Goal: Task Accomplishment & Management: Complete application form

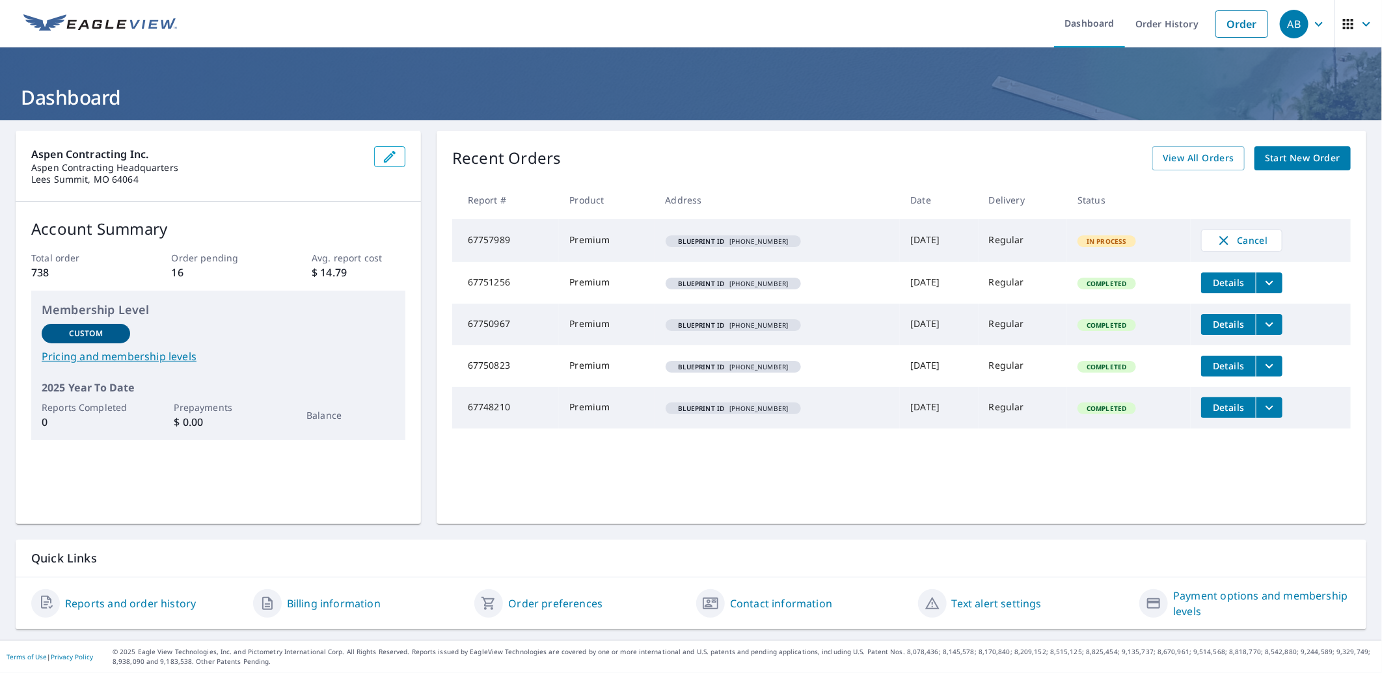
click at [1285, 157] on span "Start New Order" at bounding box center [1302, 158] width 75 height 16
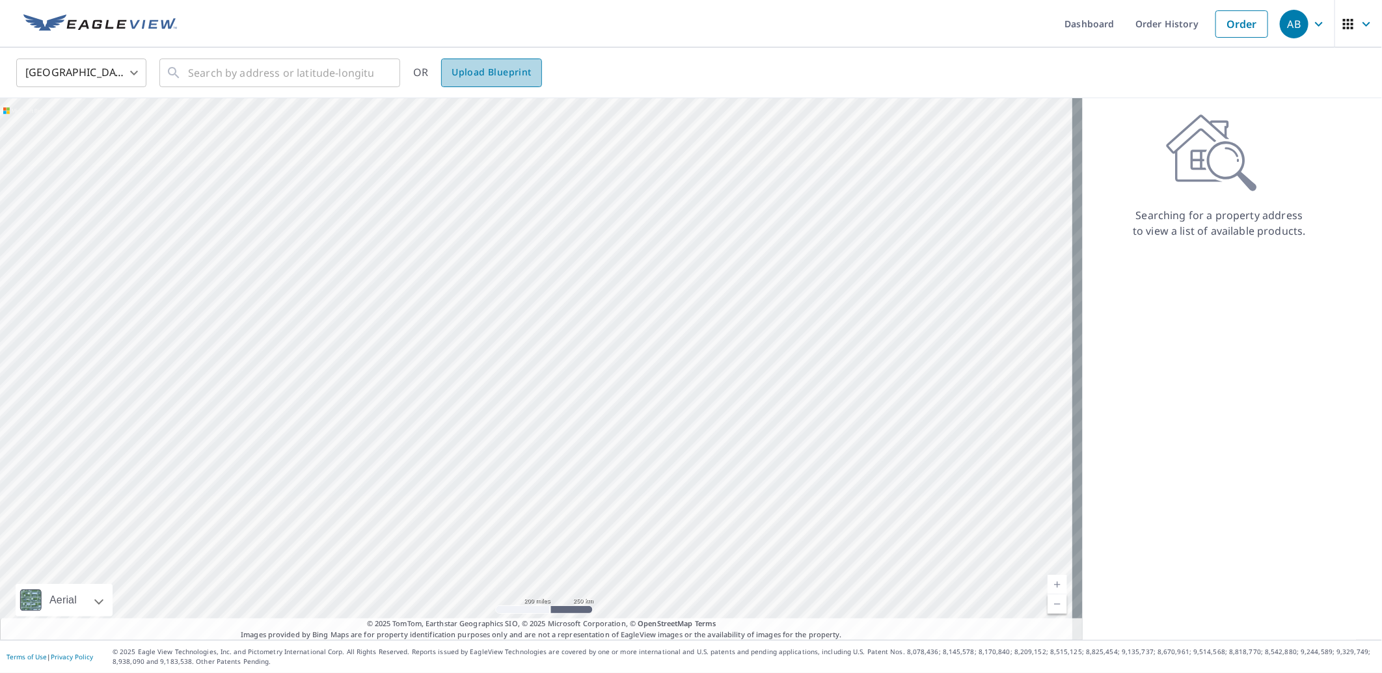
click at [515, 75] on span "Upload Blueprint" at bounding box center [491, 72] width 79 height 16
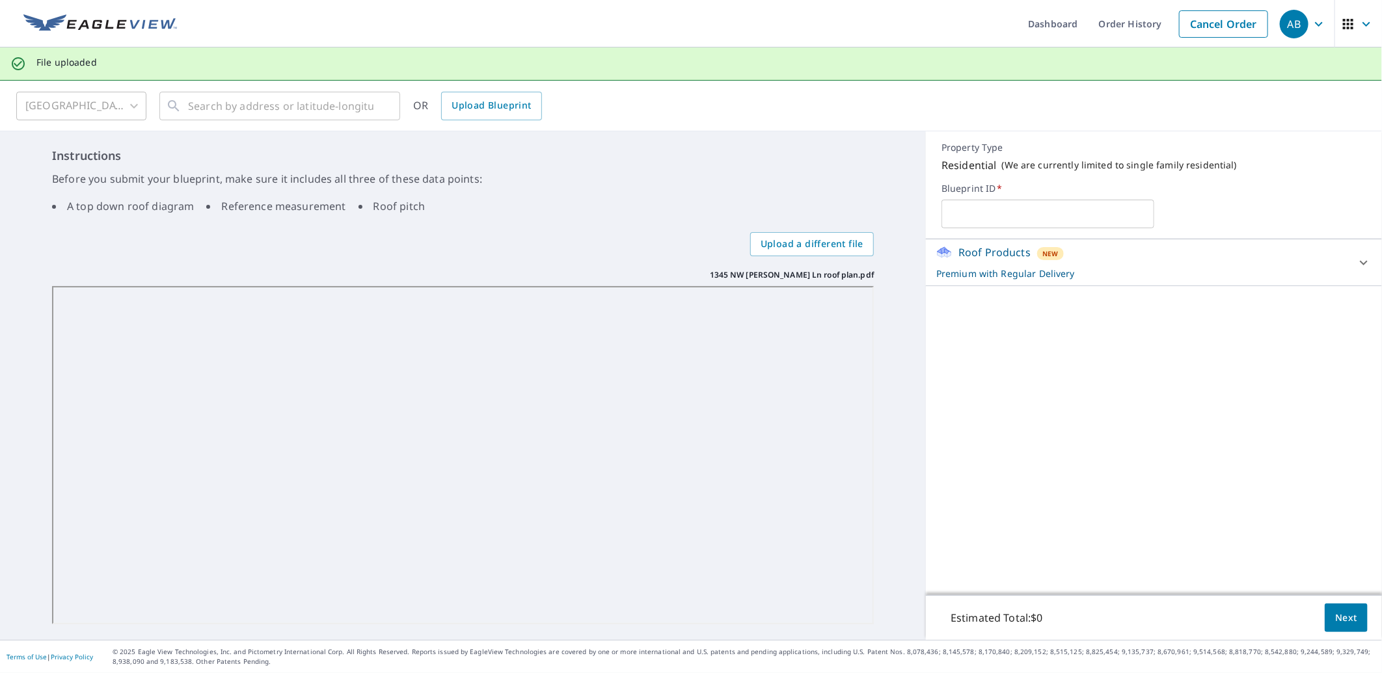
click at [1042, 216] on input "text" at bounding box center [1048, 214] width 212 height 36
type input "[PHONE_NUMBER]"
click at [1335, 615] on span "Next" at bounding box center [1346, 618] width 22 height 16
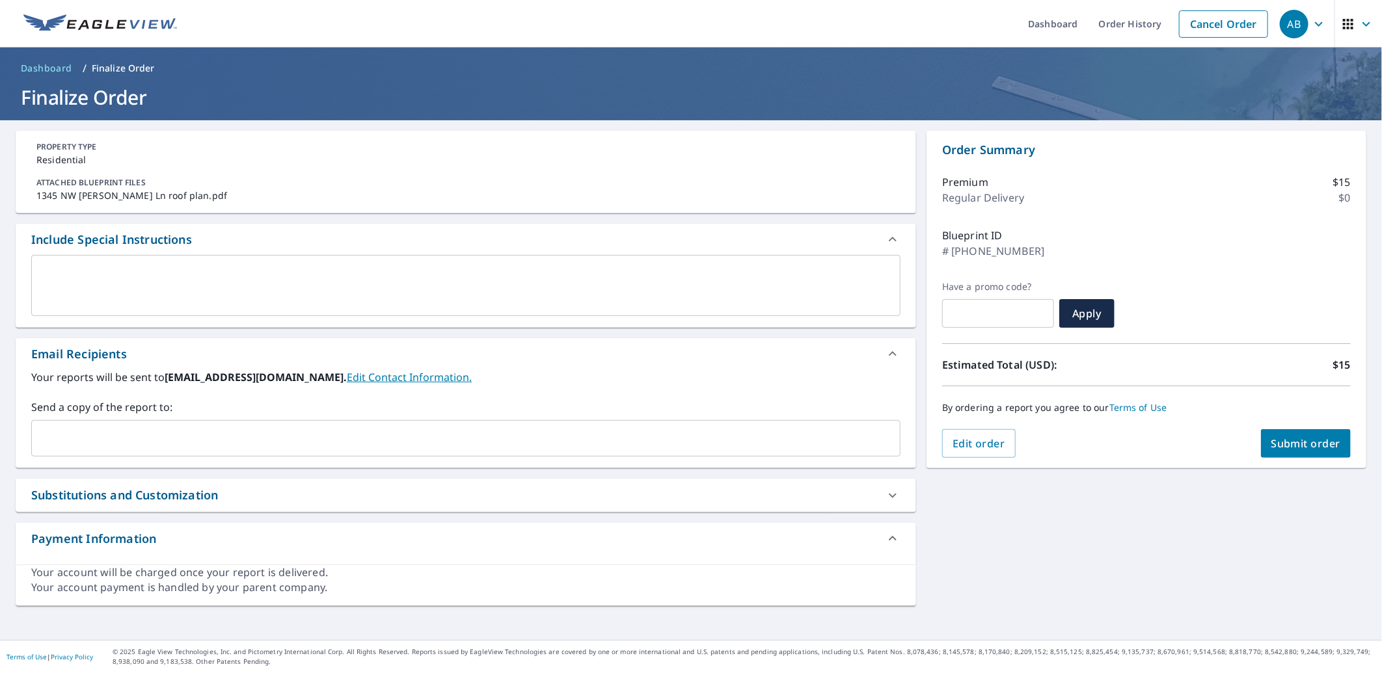
click at [47, 436] on input "text" at bounding box center [456, 438] width 838 height 25
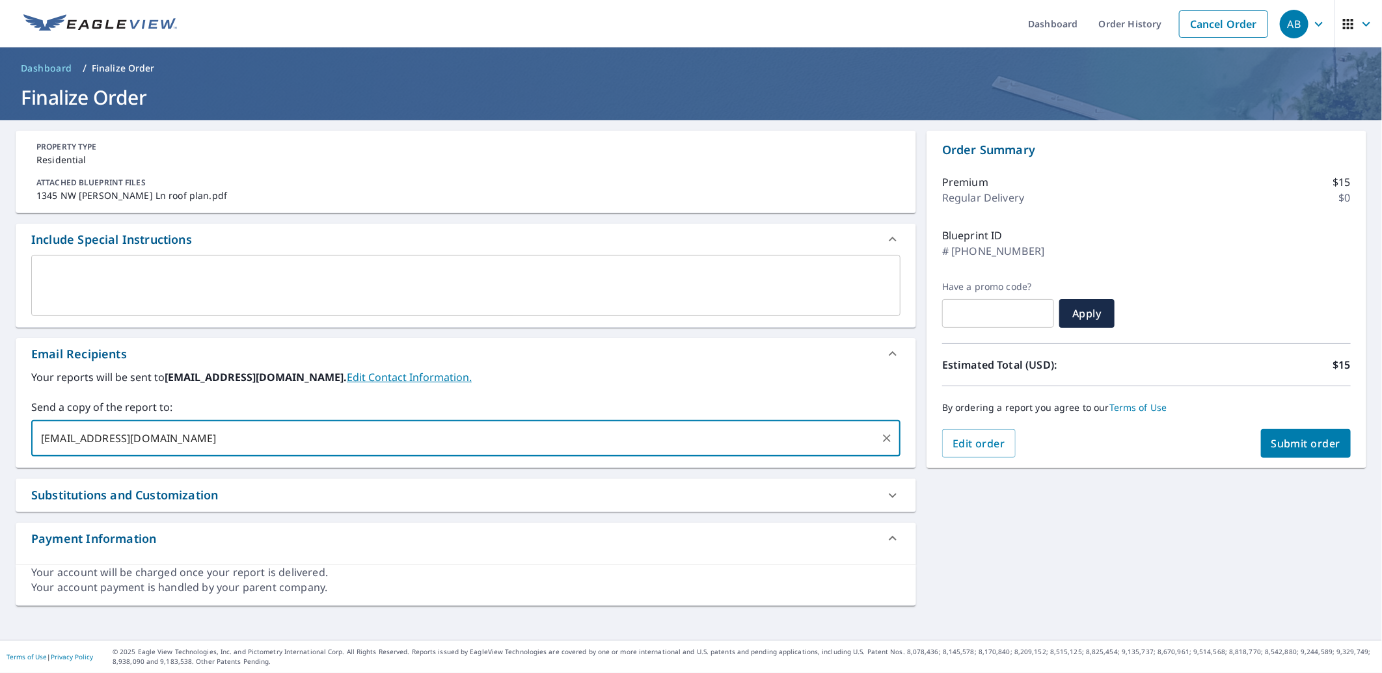
type input "[EMAIL_ADDRESS][DOMAIN_NAME]"
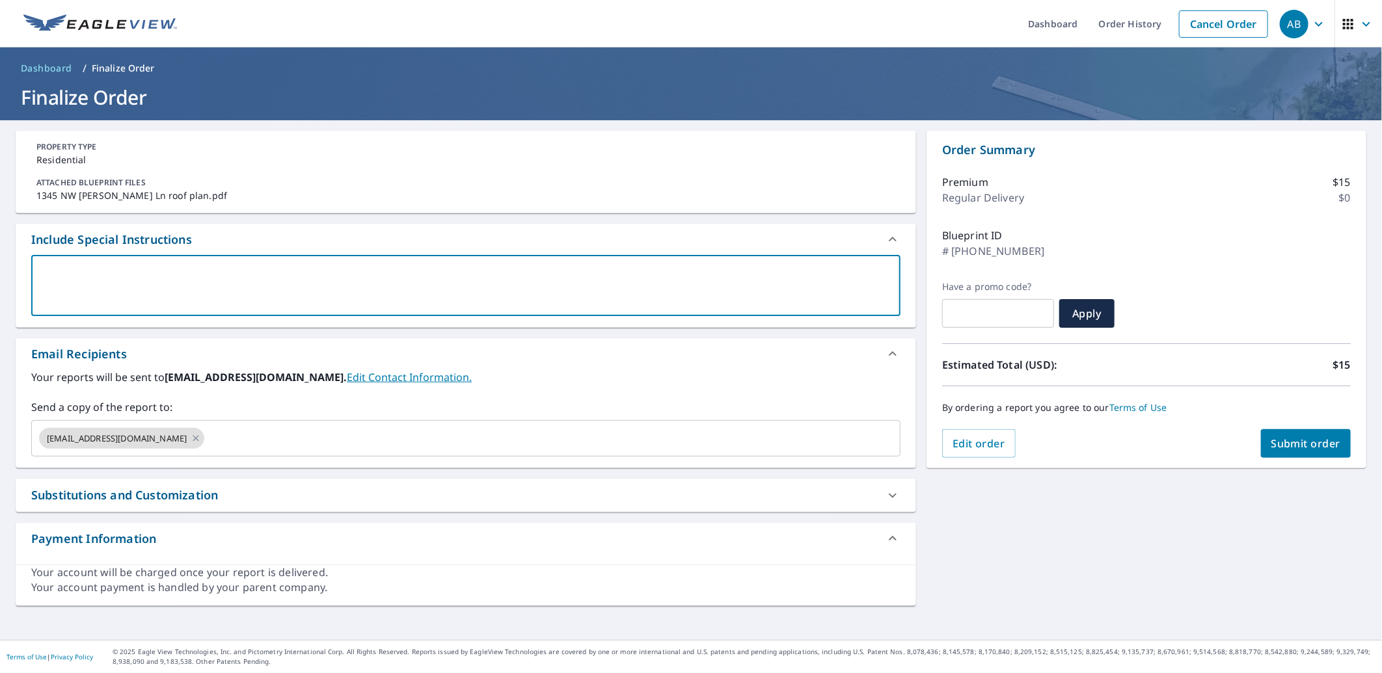
click at [44, 268] on textarea at bounding box center [465, 285] width 851 height 37
type textarea "E"
type textarea "x"
type textarea "Ea"
type textarea "x"
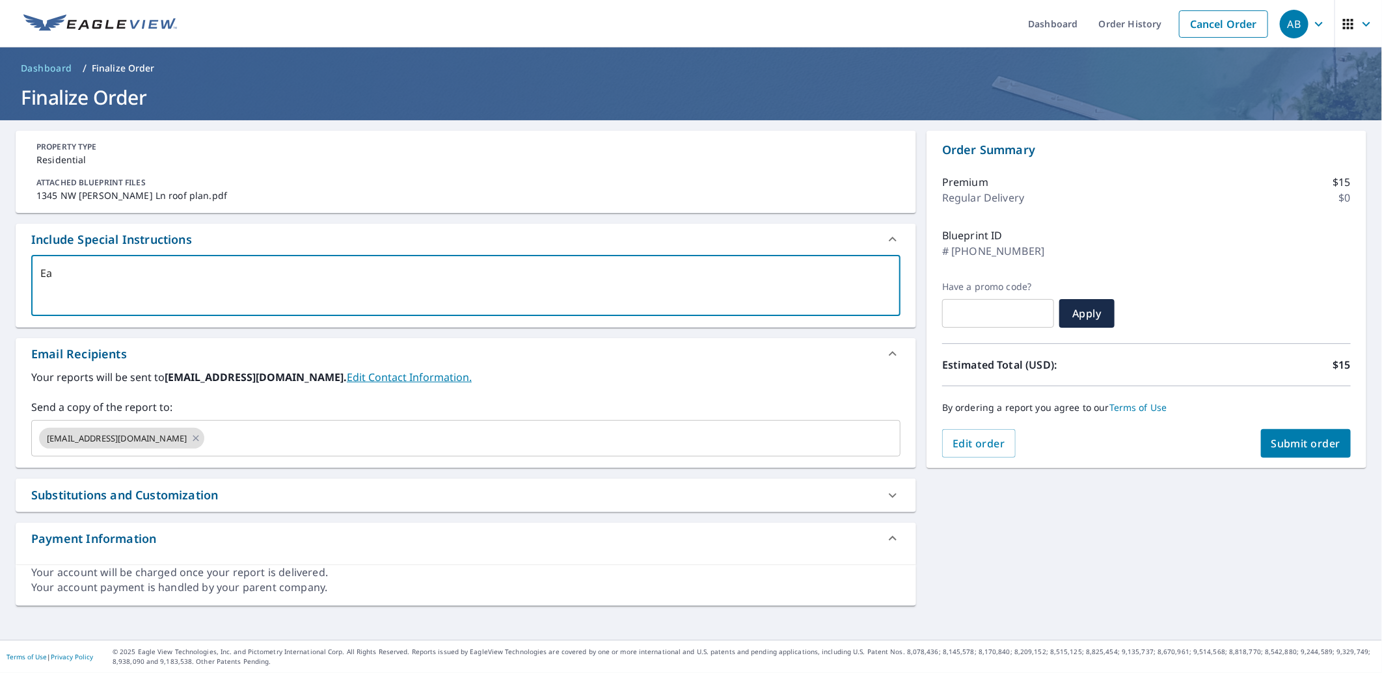
type textarea "Eav"
type textarea "x"
type textarea "Eave"
type textarea "x"
type textarea "Eave"
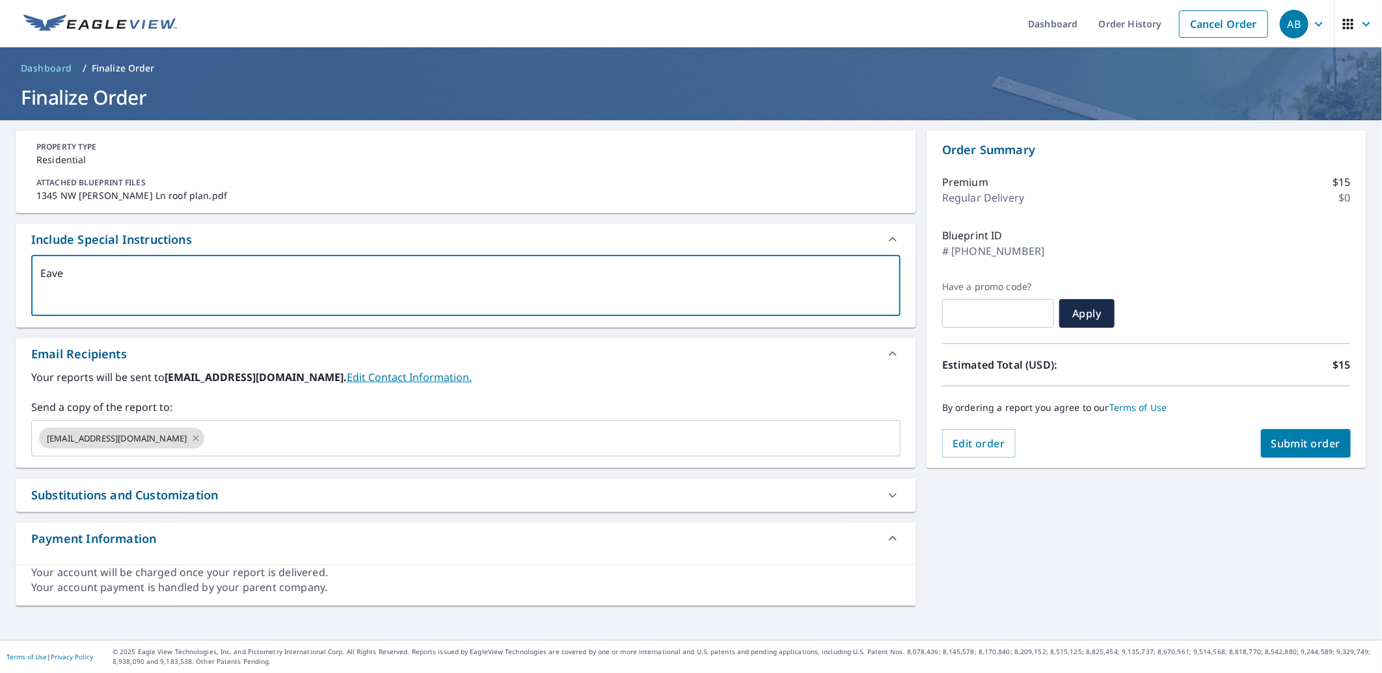
type textarea "x"
type textarea "Eave O"
type textarea "x"
type textarea "Eave Ov"
type textarea "x"
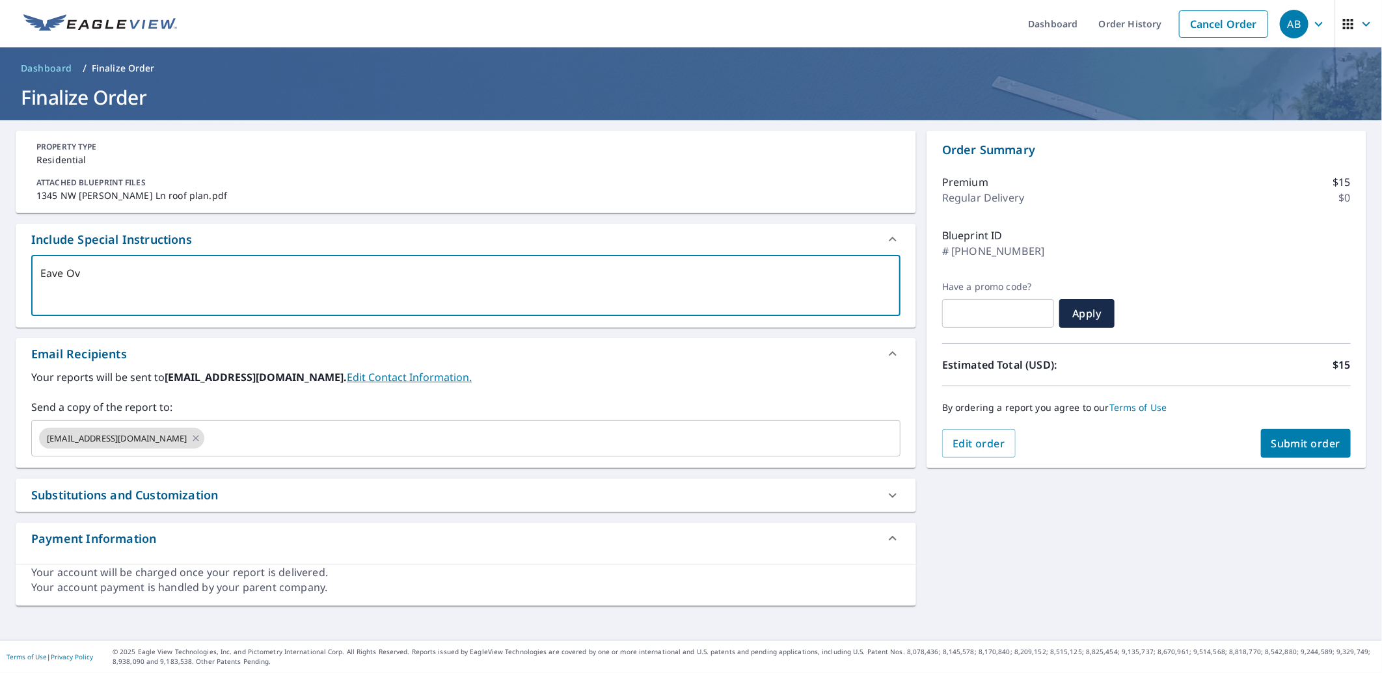
type textarea "Eave Ove"
type textarea "x"
type textarea "Eave Over"
type textarea "x"
type textarea "Eave Ove"
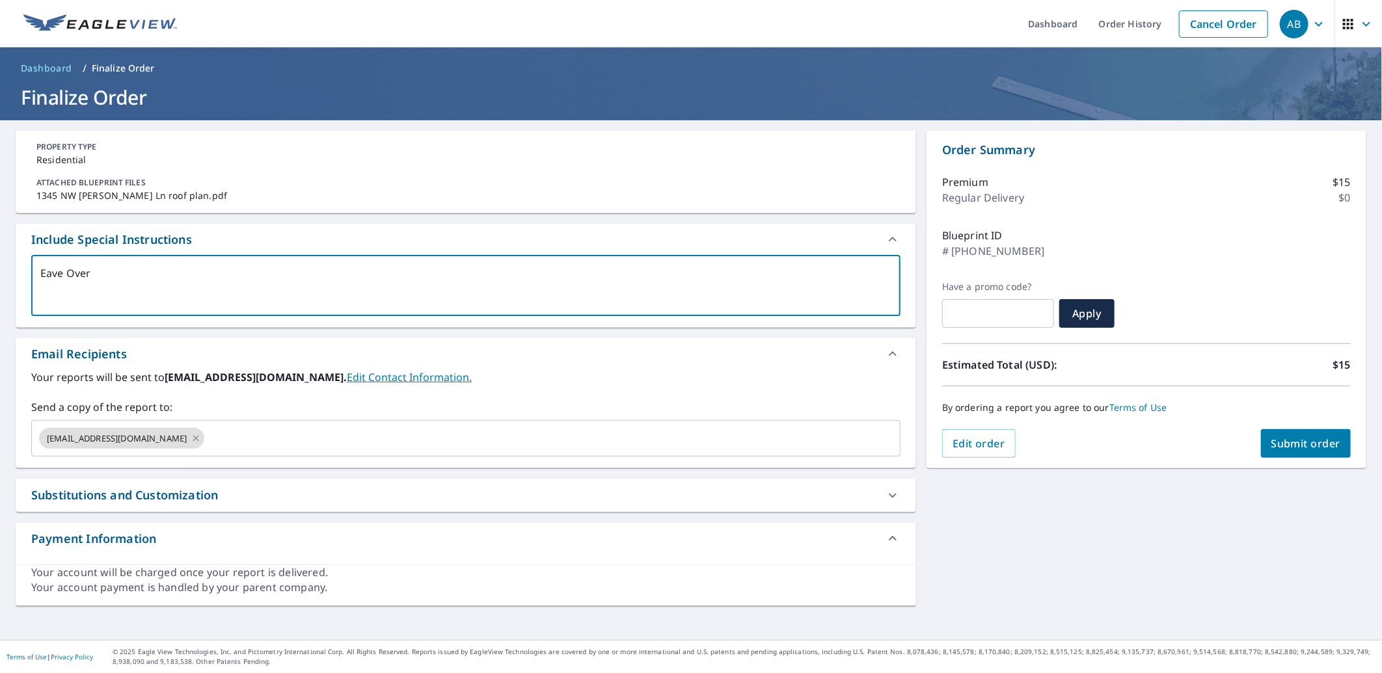
type textarea "x"
type textarea "Eave Ov"
type textarea "x"
type textarea "Eave Ove"
type textarea "x"
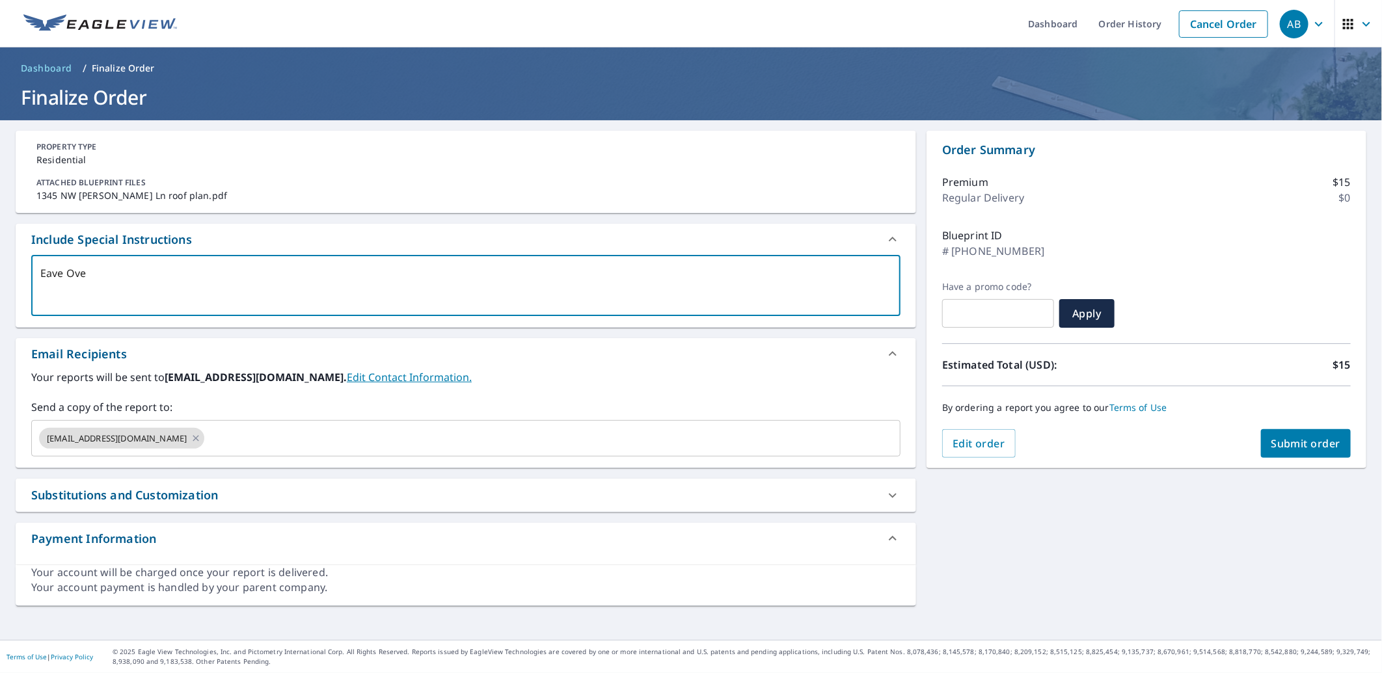
type textarea "Eave Over"
type textarea "x"
type textarea "Eave Overh"
type textarea "x"
type textarea "Eave Overha"
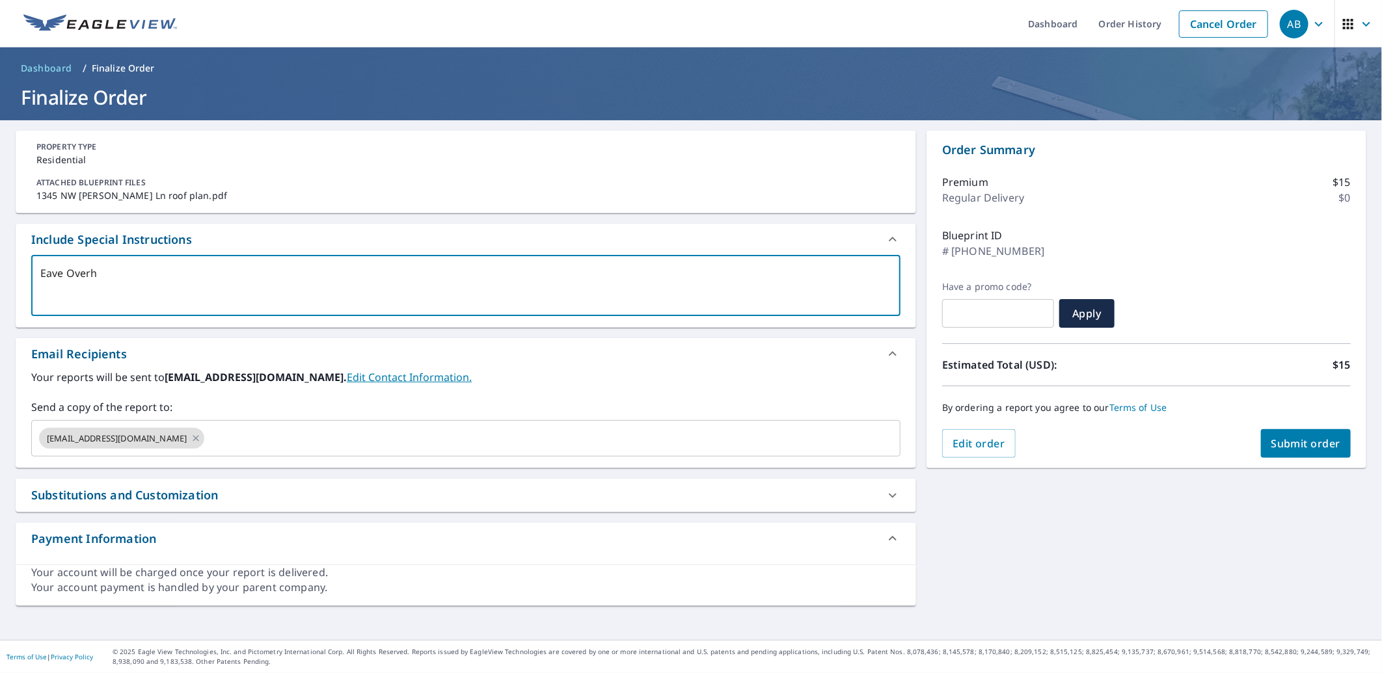
type textarea "x"
type textarea "Eave Overhan"
type textarea "x"
type textarea "Eave Overhang"
type textarea "x"
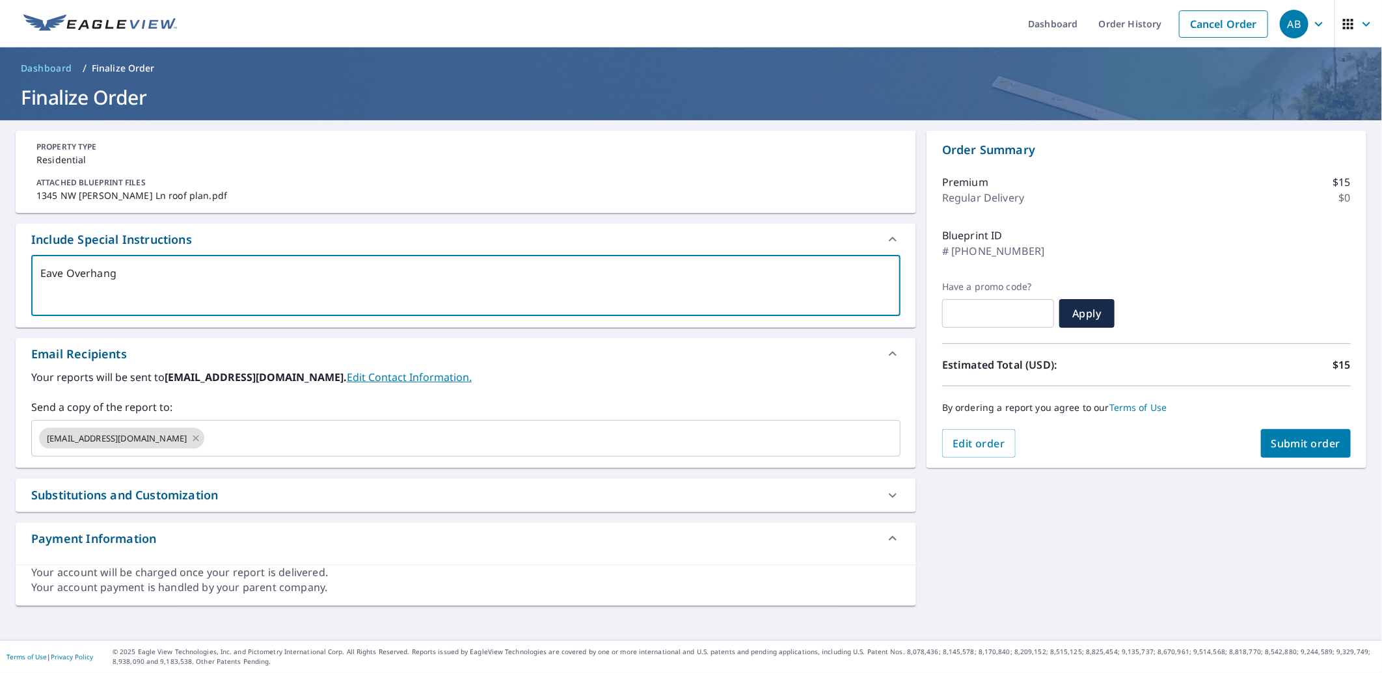
type textarea "Eave Overhangs"
type textarea "x"
type textarea "Eave Overhangs"
type textarea "x"
type textarea "Eave Overhangs"
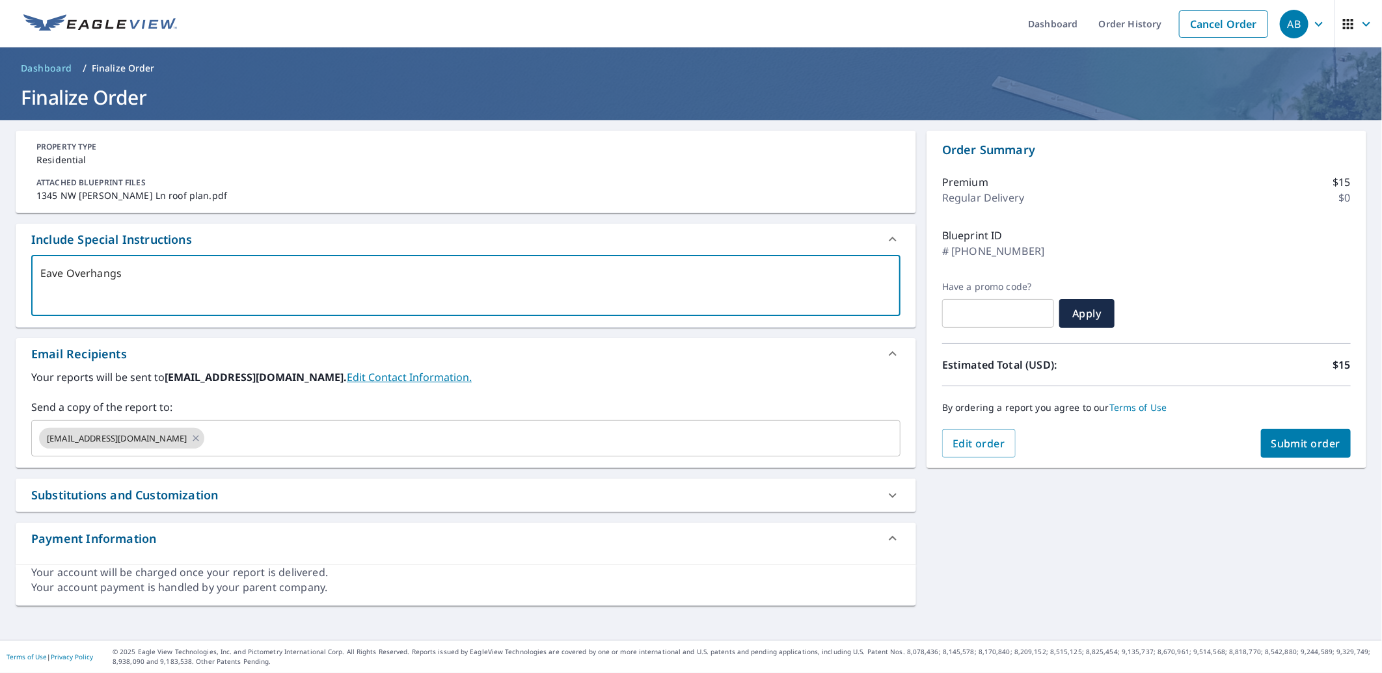
type textarea "x"
type textarea "Eave Overhangs:"
type textarea "x"
type textarea "Eave Overhangs:"
type textarea "x"
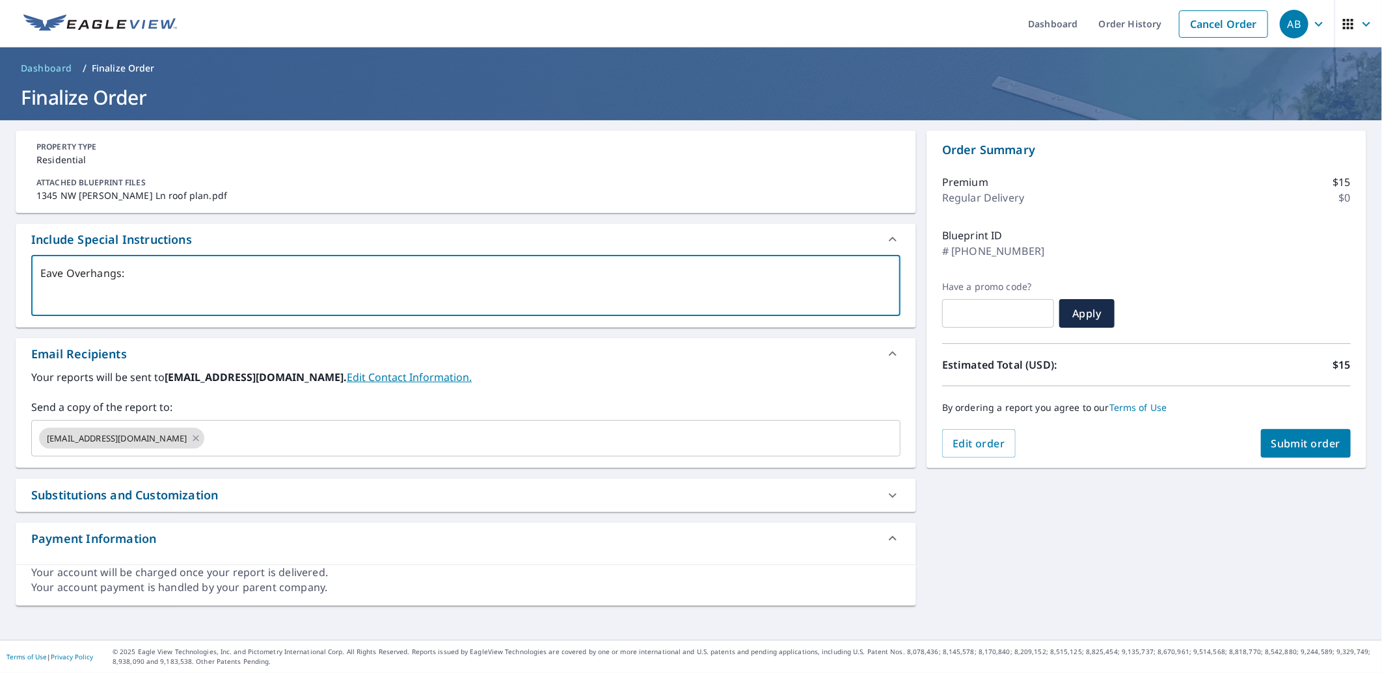
type textarea "Eave Overhangs: 1"
type textarea "x"
type textarea "Eave Overhangs: 1'"
type textarea "x"
type textarea "Eave Overhangs: 1'-"
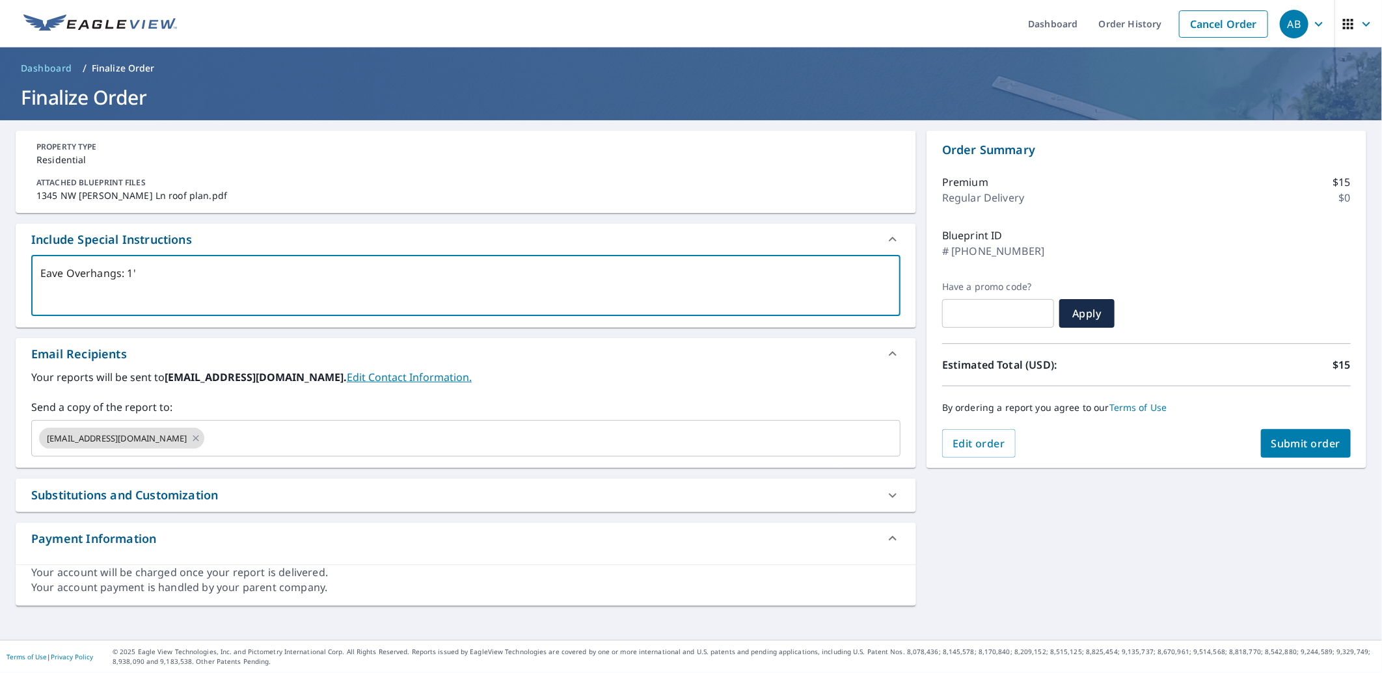
type textarea "x"
type textarea "Eave Overhangs: 1'-4"
type textarea "x"
type textarea "Eave Overhangs: 1'-4""
type textarea "x"
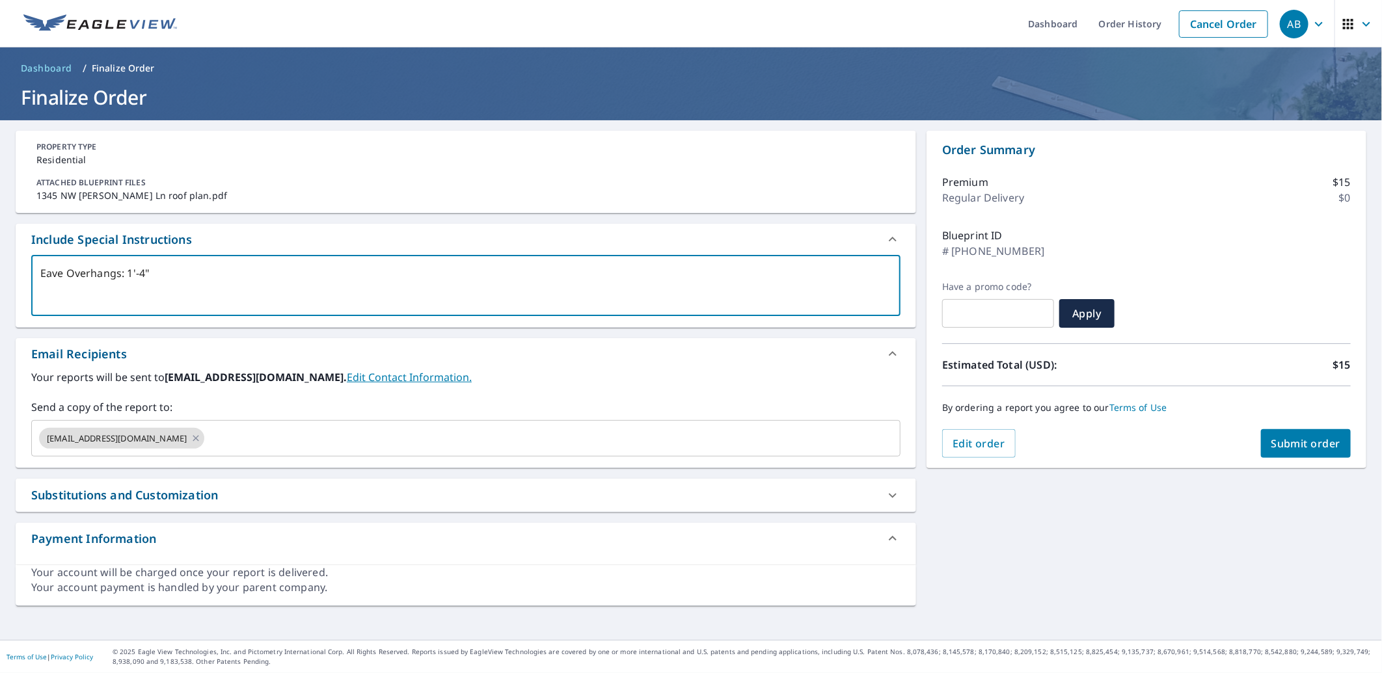
type textarea "Eave Overhangs: 1'-4""
type textarea "x"
type textarea "Eave Overhangs: 1'-4" R"
type textarea "x"
type textarea "Eave Overhangs: 1'-4" Ra"
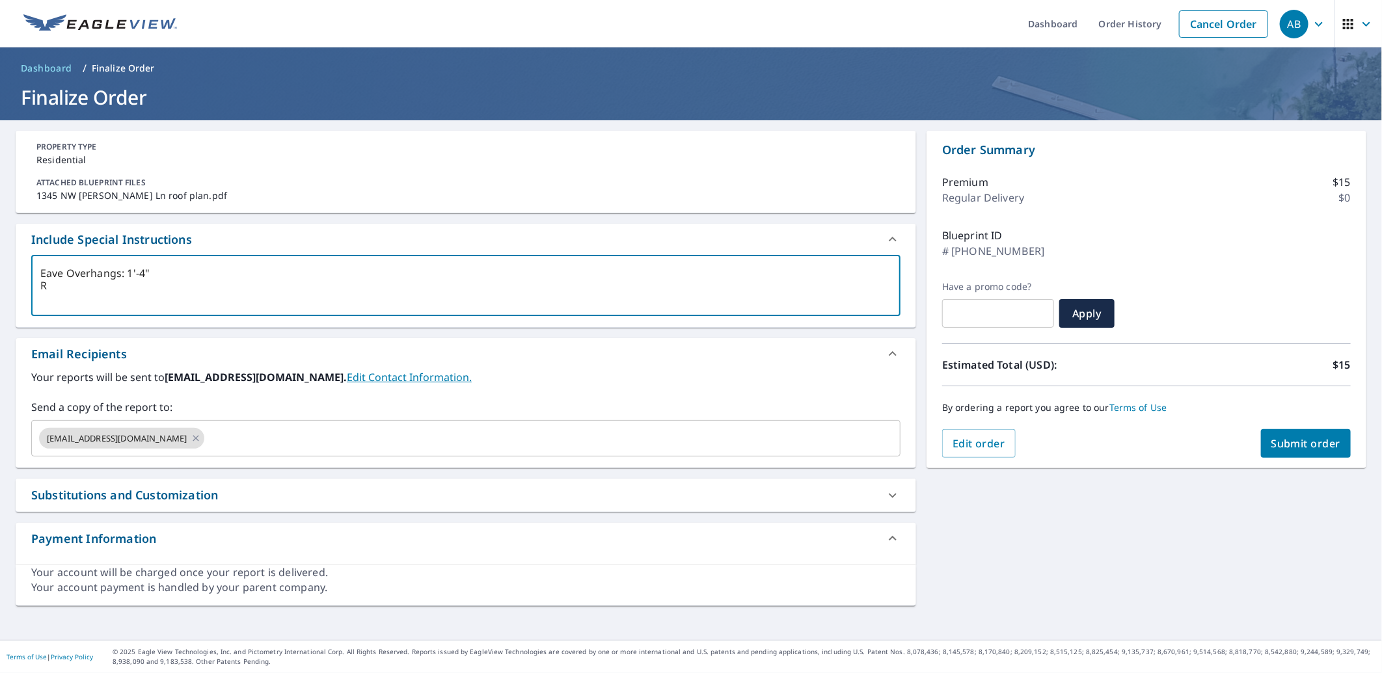
type textarea "x"
type textarea "Eave Overhangs: 1'-4" Rak"
type textarea "x"
type textarea "Eave Overhangs: 1'-4" Rake"
type textarea "x"
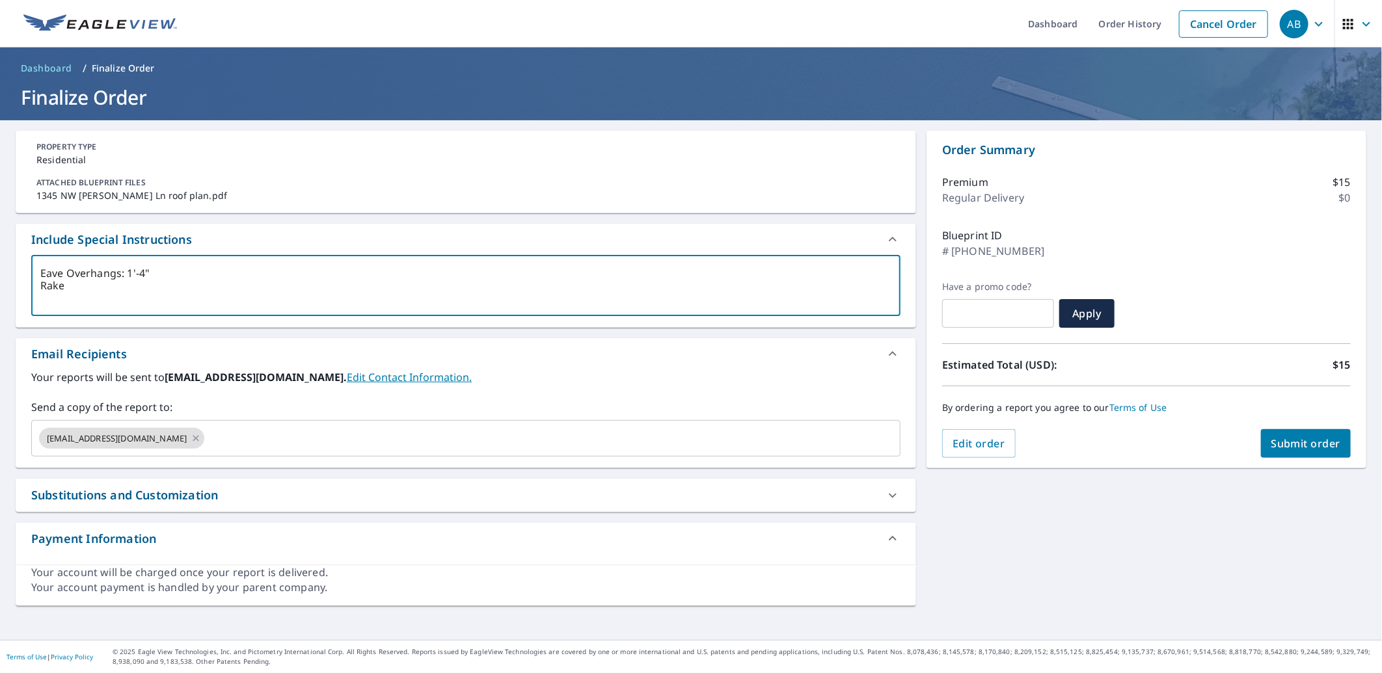
type textarea "Eave Overhangs: 1'-4" Rake"
type textarea "x"
type textarea "Eave Overhangs: 1'-4" Rake O"
type textarea "x"
type textarea "Eave Overhangs: 1'-4" Rake Ov"
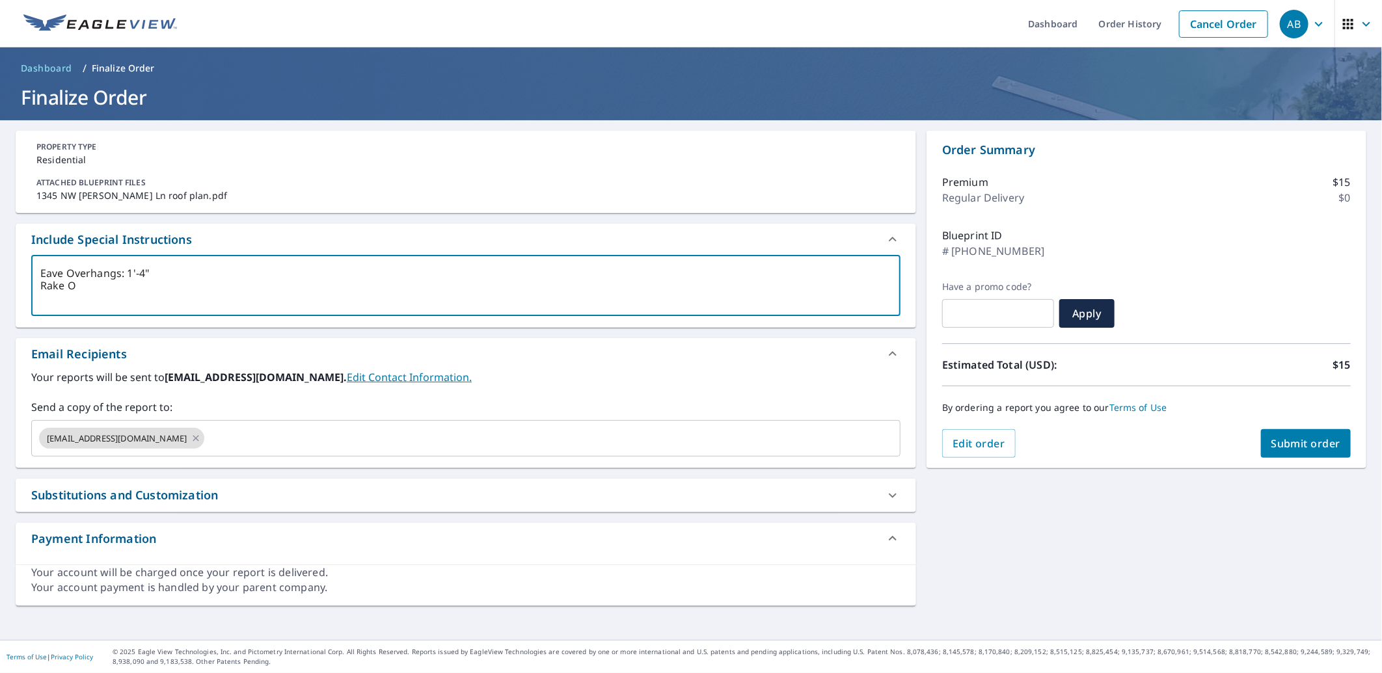
type textarea "x"
type textarea "Eave Overhangs: 1'-4" Rake Ove"
type textarea "x"
type textarea "Eave Overhangs: 1'-4" Rake Over"
type textarea "x"
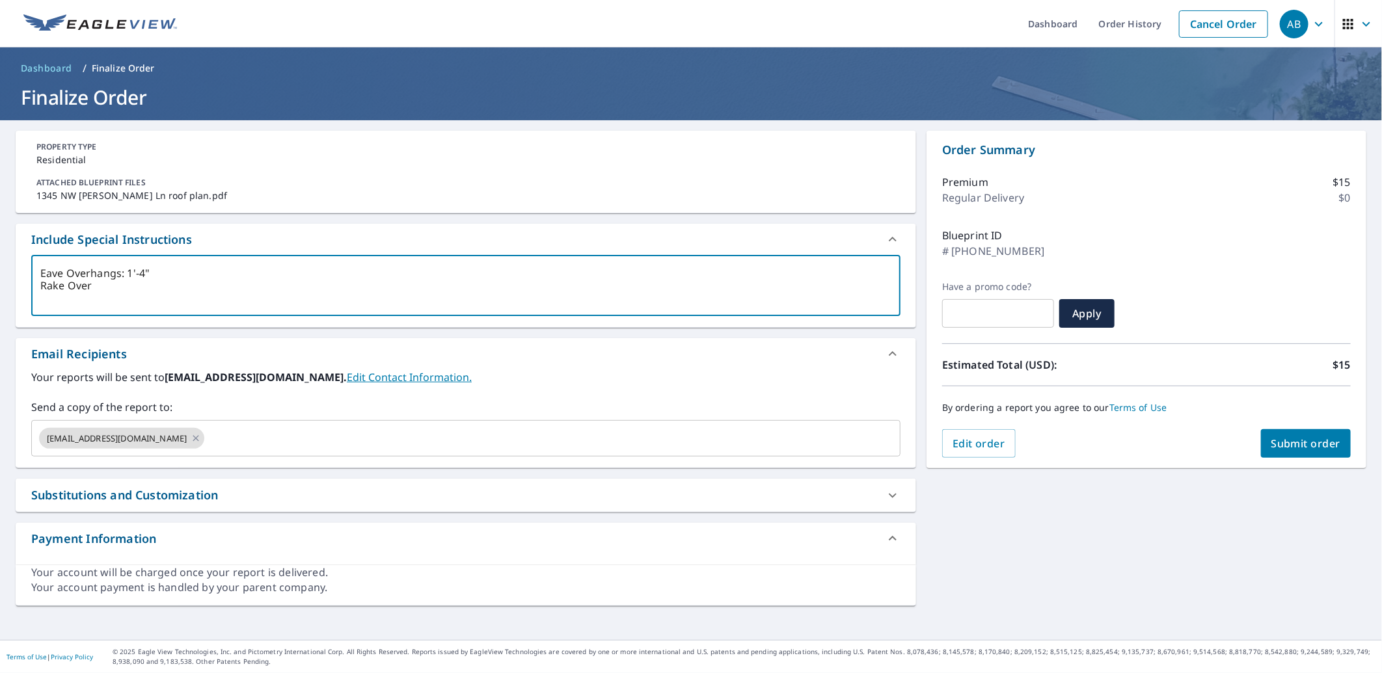
type textarea "Eave Overhangs: 1'-4" Rake Overh"
type textarea "x"
type textarea "Eave Overhangs: 1'-4" Rake Overha"
type textarea "x"
type textarea "Eave Overhangs: 1'-4" [PERSON_NAME]"
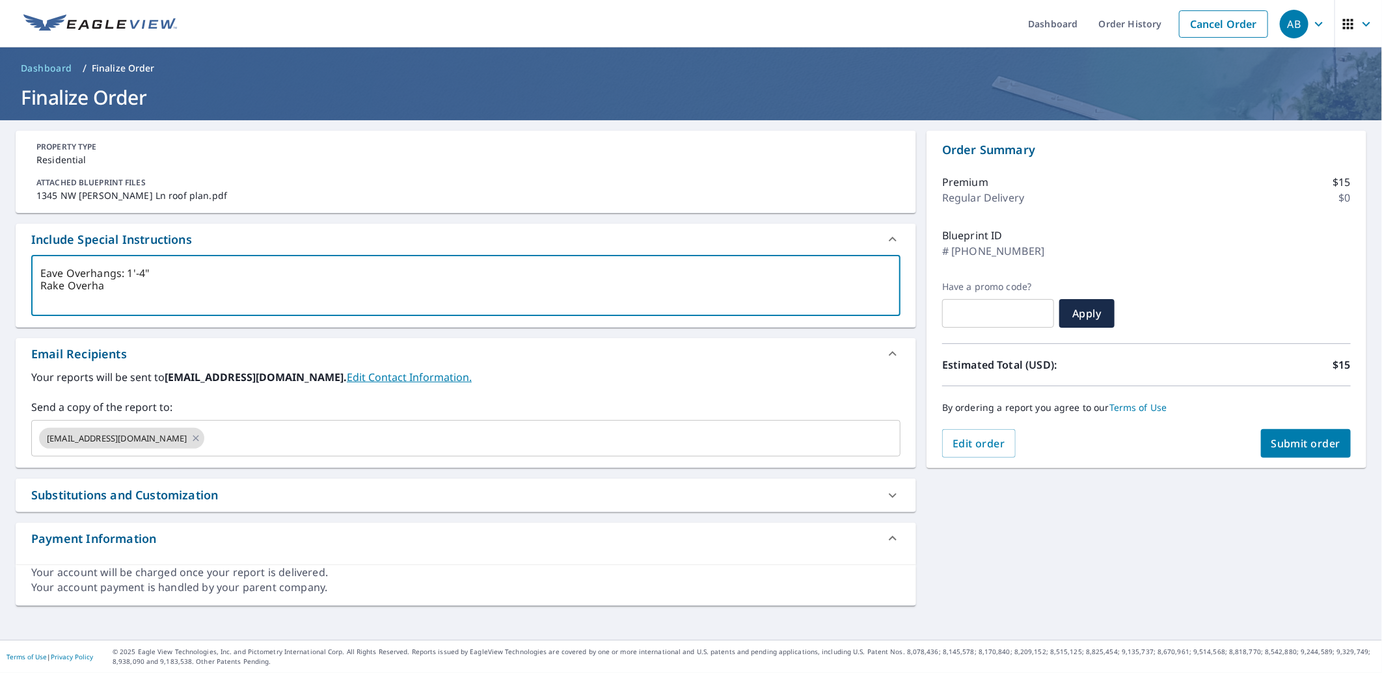
type textarea "x"
type textarea "Eave Overhangs: 1'-4" Rake Overhang"
type textarea "x"
type textarea "Eave Overhangs: 1'-4" Rake Overhangs"
type textarea "x"
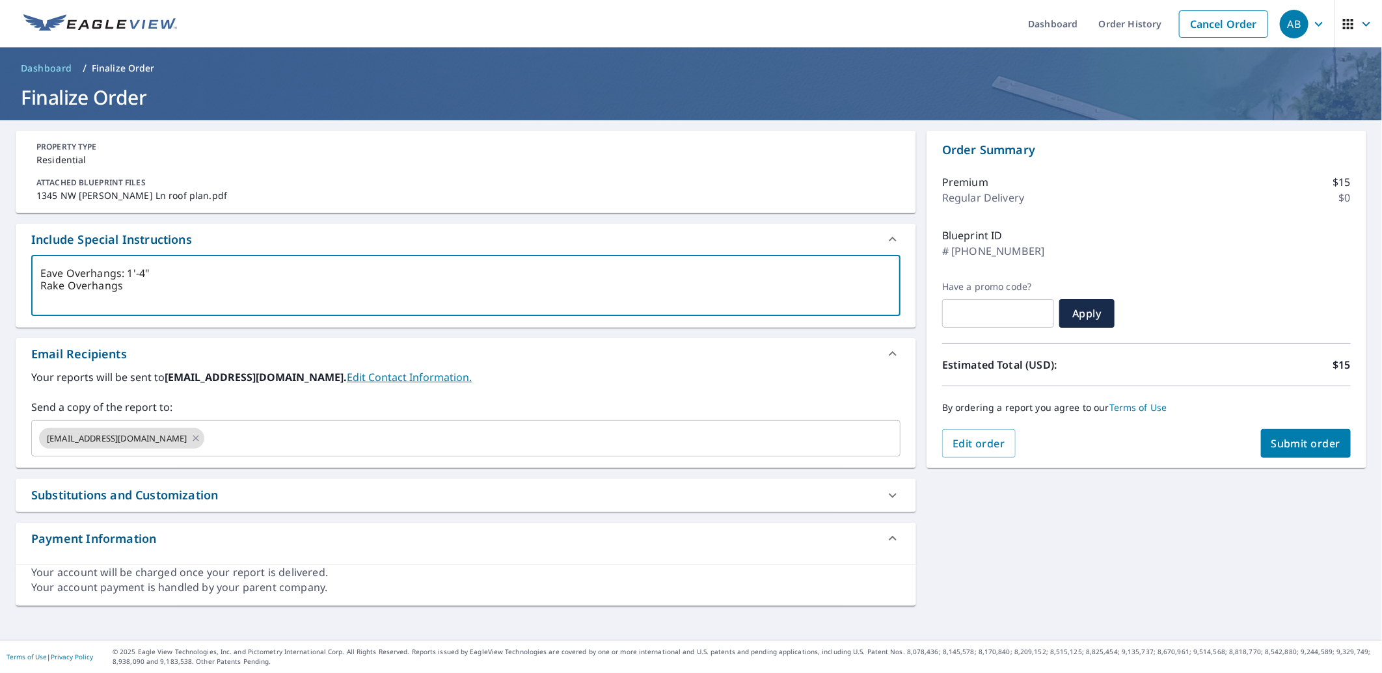
type textarea "Eave Overhangs: 1'-4" Rake Overhangs""
type textarea "x"
type textarea "Eave Overhangs: 1'-4" Rake Overhangs"
type textarea "x"
type textarea "Eave Overhangs: 1'-4" Rake Overhangs:"
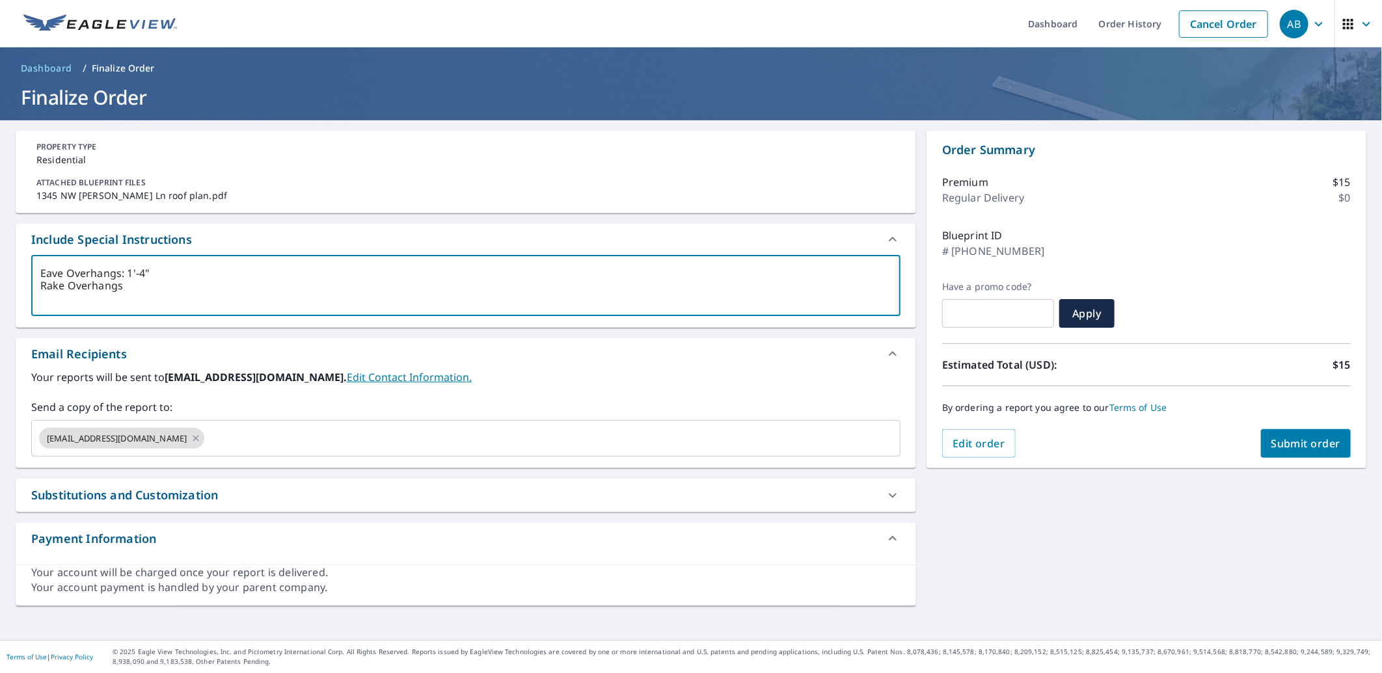
type textarea "x"
type textarea "Eave Overhangs: 1'-4" Rake Overhangs:"
type textarea "x"
type textarea "Eave Overhangs: 1'-4" Rake Overhangs: 1"
type textarea "x"
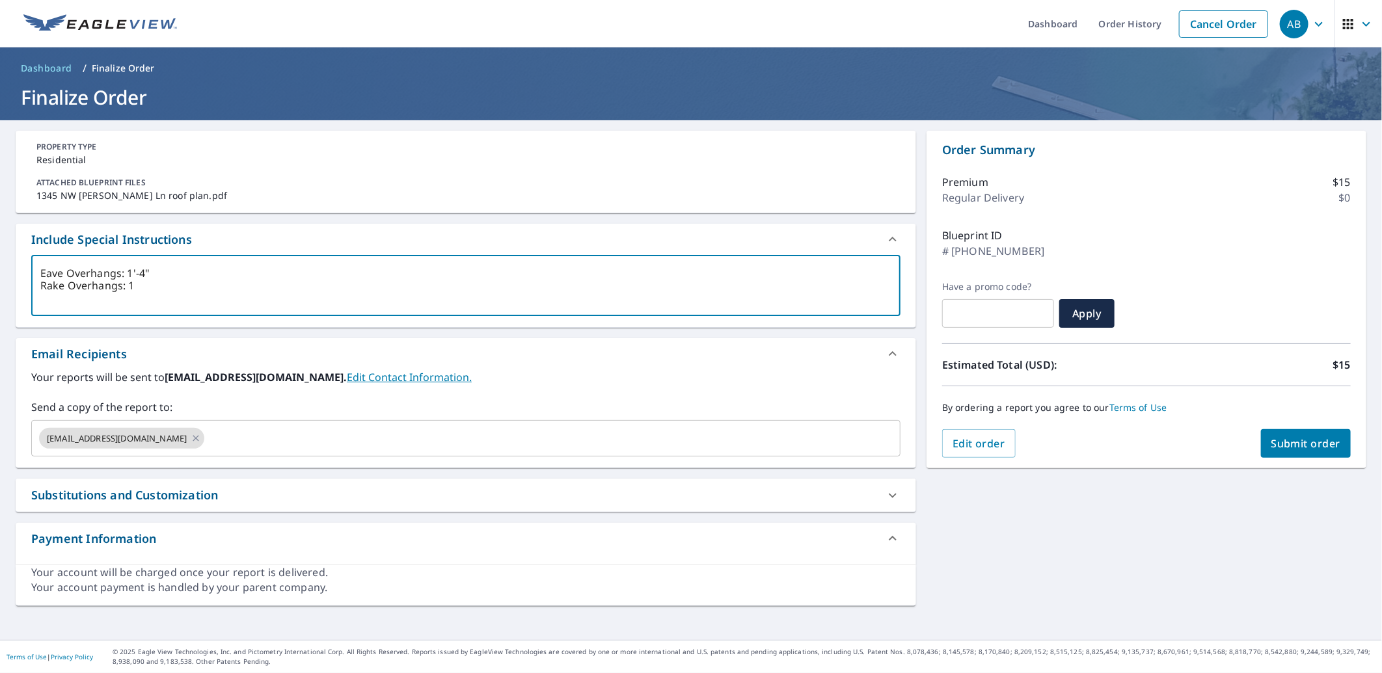
type textarea "Eave Overhangs: 1'-4" Rake Overhangs: 1'"
type textarea "x"
type textarea "Eave Overhangs: 1'-4" Rake Overhangs: 1'-"
type textarea "x"
type textarea "Eave Overhangs: 1'-4" Rake Overhangs: 1'-0"
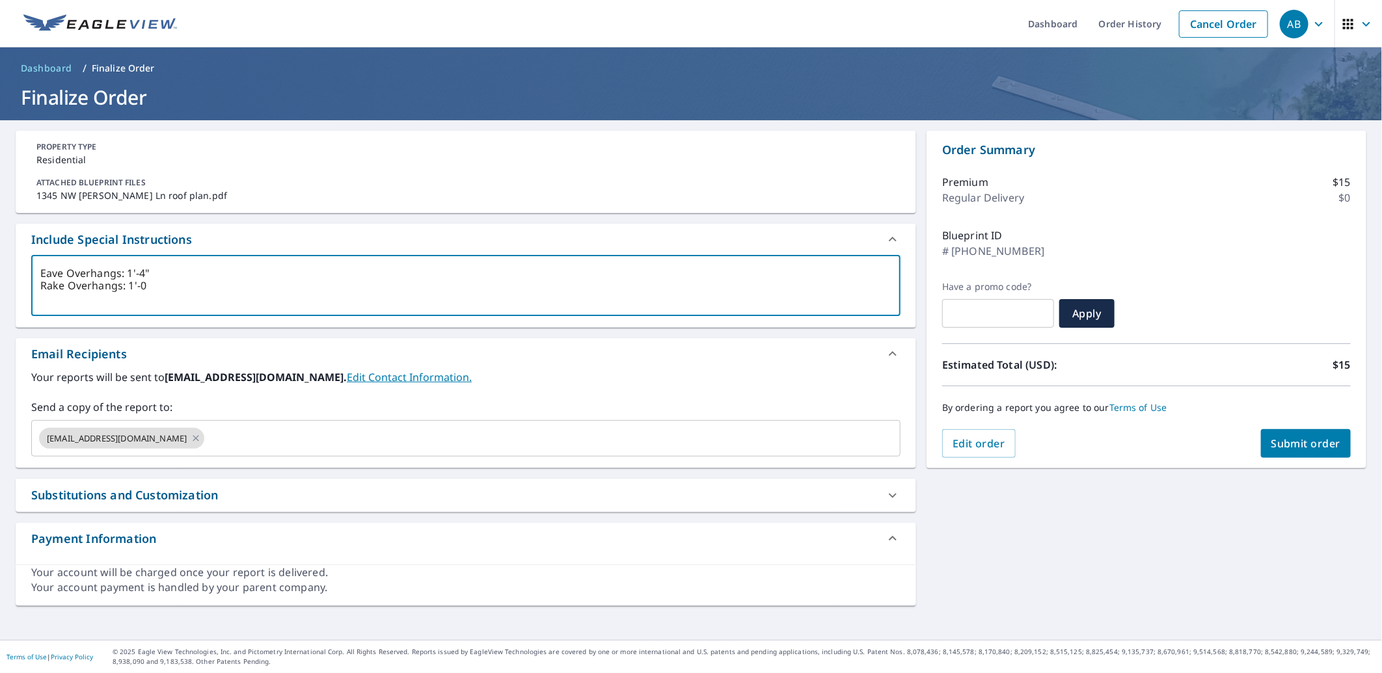
type textarea "x"
type textarea "Eave Overhangs: 1'-4" Rake Overhangs: 1'-0""
type textarea "x"
click at [138, 271] on textarea "Eave Overhangs: 1'-4" Rake Overhangs: 1'-0"" at bounding box center [465, 285] width 851 height 37
type textarea "Eave Overhangs: 1'4" Rake Overhangs: 1'-0""
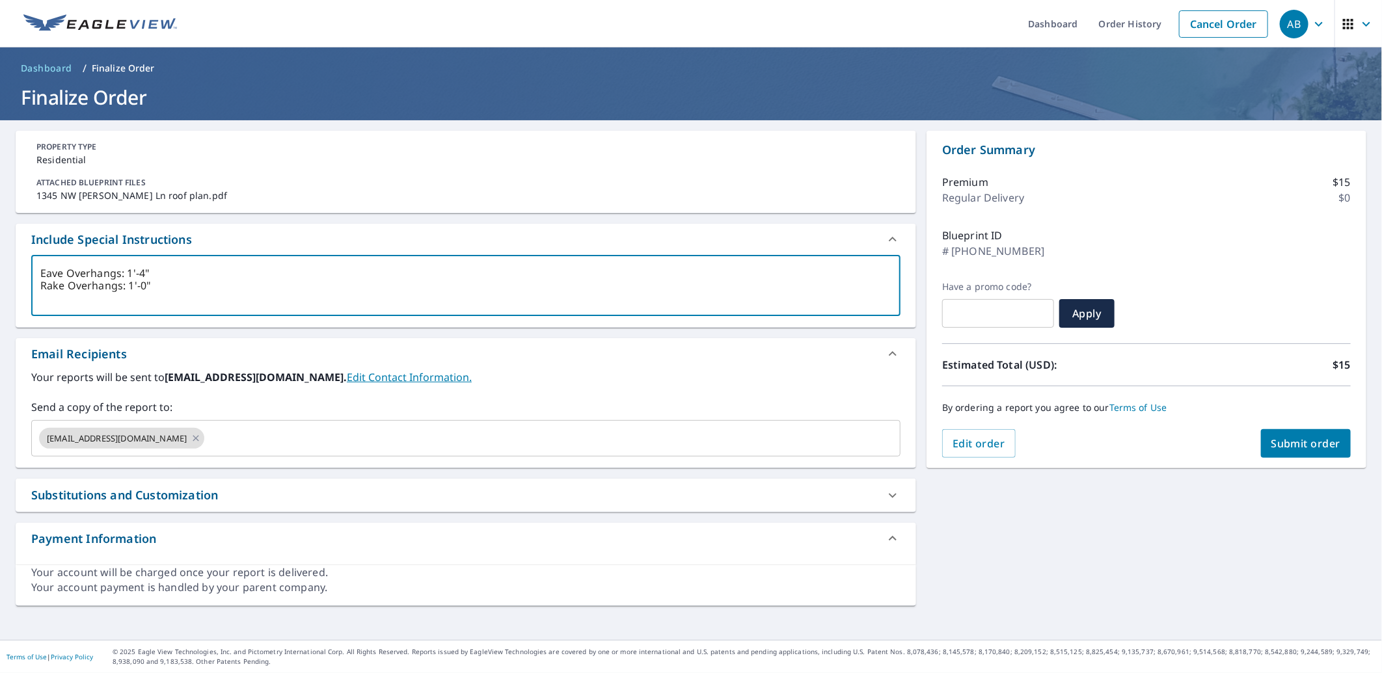
type textarea "x"
type textarea "Eave Overhangs: 1'.4" Rake Overhangs: 1'-0""
type textarea "x"
click at [139, 285] on textarea "Eave Overhangs: 1'.4" Rake Overhangs: 1'-0"" at bounding box center [465, 285] width 851 height 37
type textarea "Eave Overhangs: 1'.4" Rake Overhangs: 1'0""
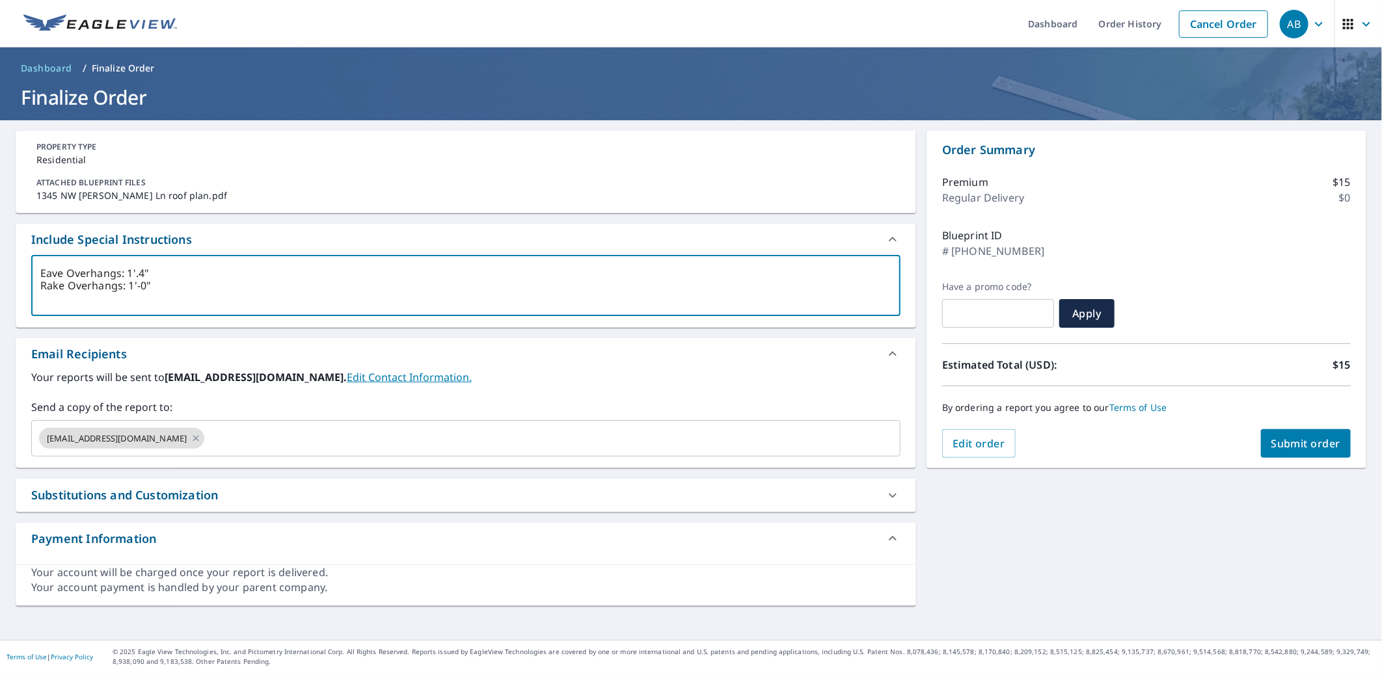
type textarea "x"
type textarea "Eave Overhangs: 1'.4" Rake Overhangs: 1'.0""
type textarea "x"
type textarea "Eave Overhangs: 1'.4" Rake Overhangs: 1'.0""
click at [1298, 439] on span "Submit order" at bounding box center [1306, 444] width 70 height 14
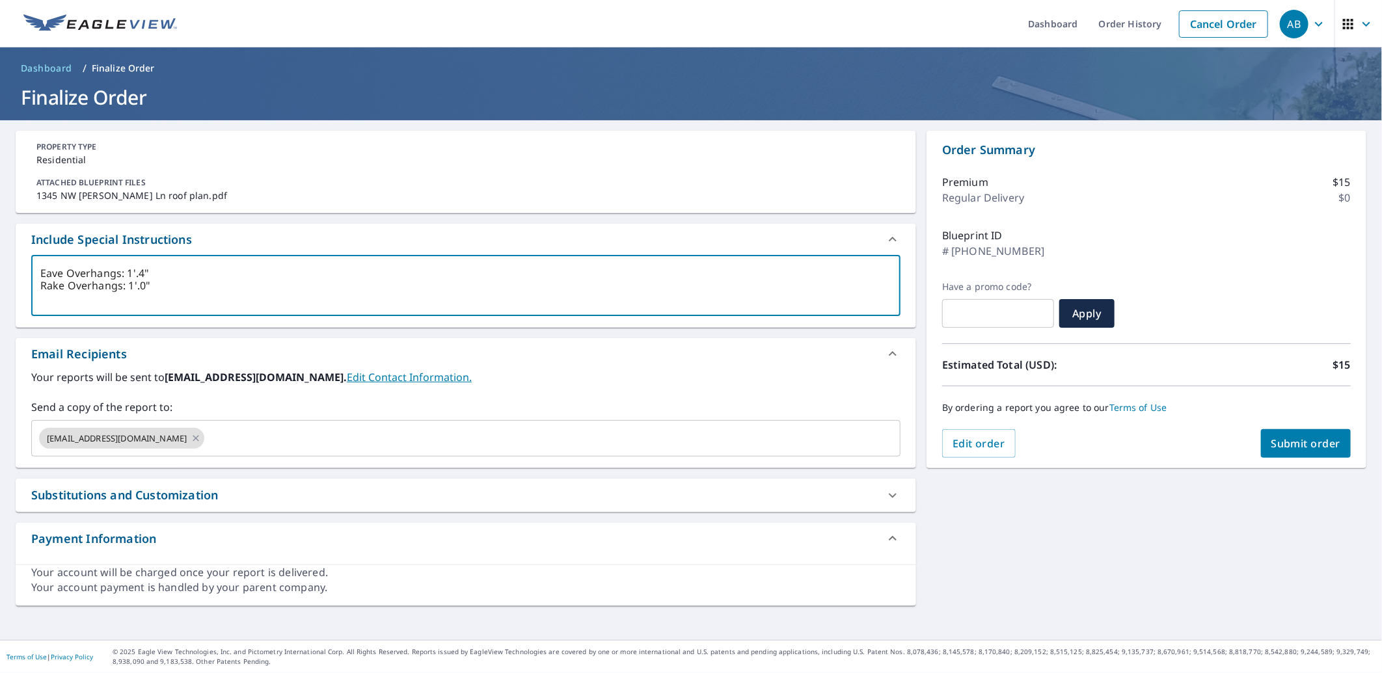
type textarea "x"
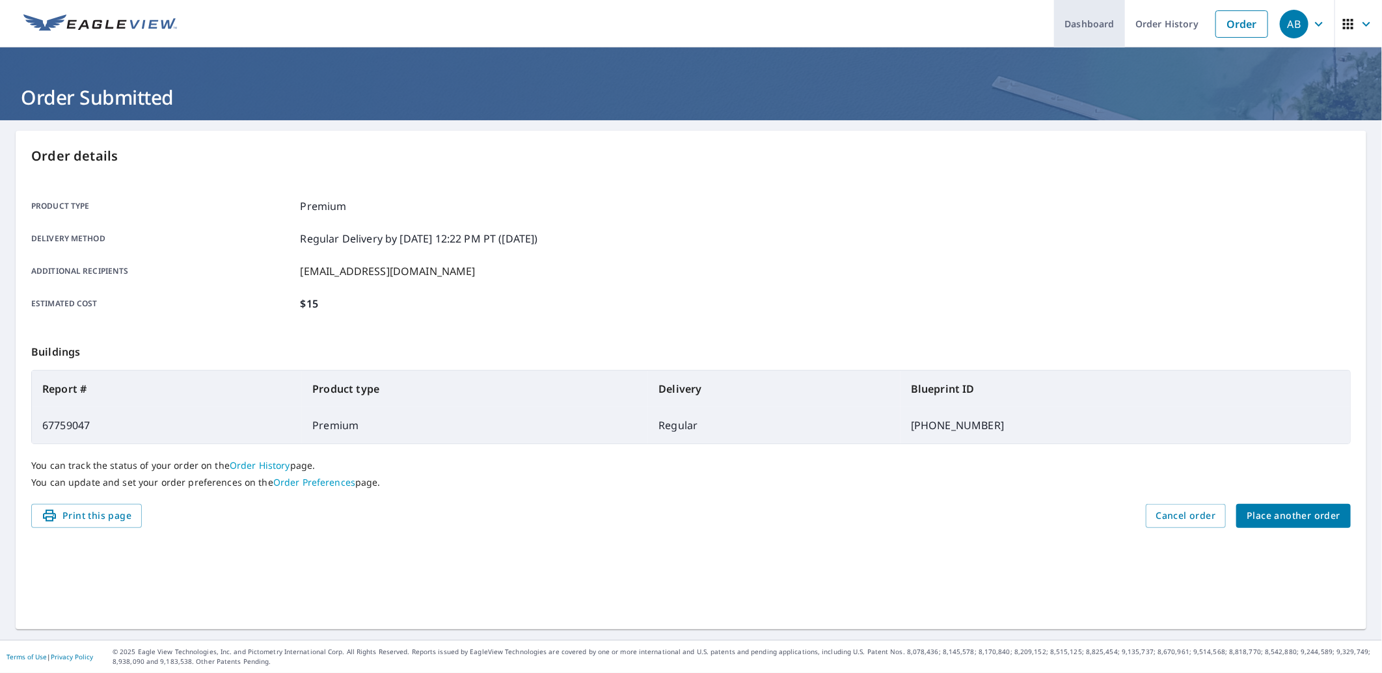
click at [1070, 21] on link "Dashboard" at bounding box center [1089, 23] width 71 height 47
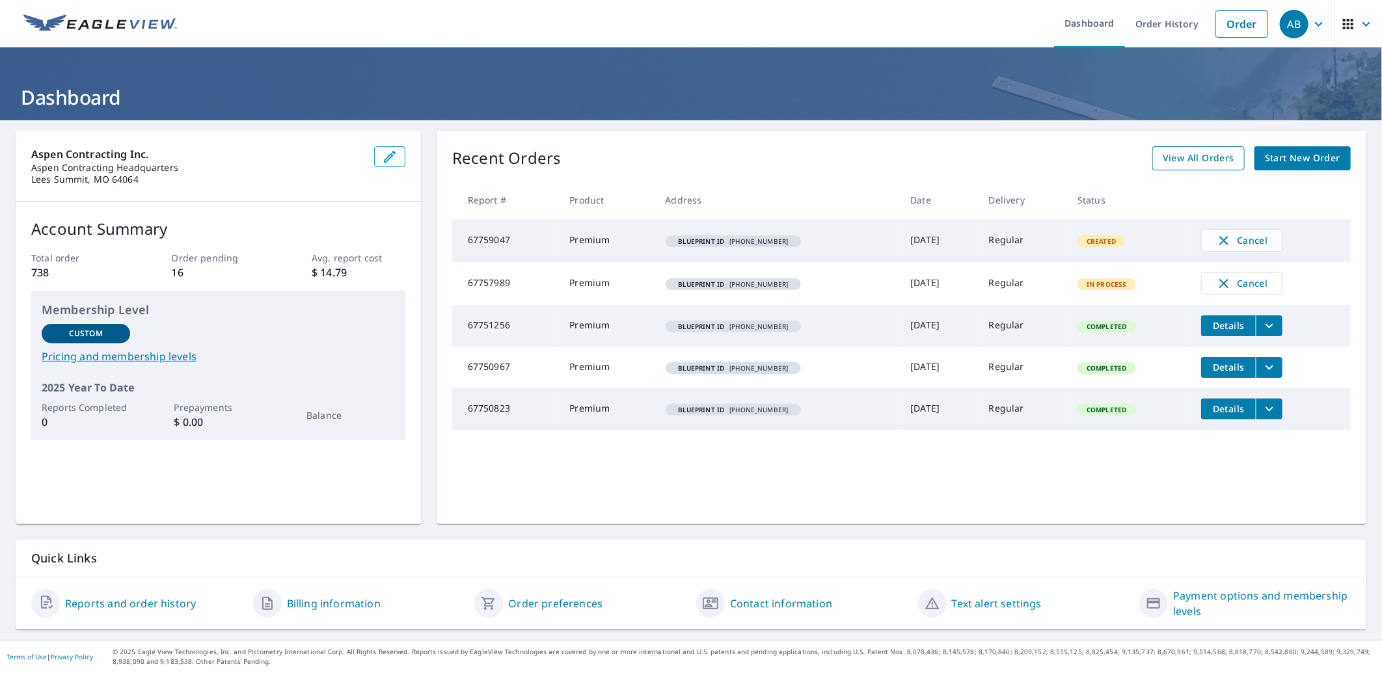
click at [1179, 157] on span "View All Orders" at bounding box center [1199, 158] width 72 height 16
